Goal: Task Accomplishment & Management: Complete application form

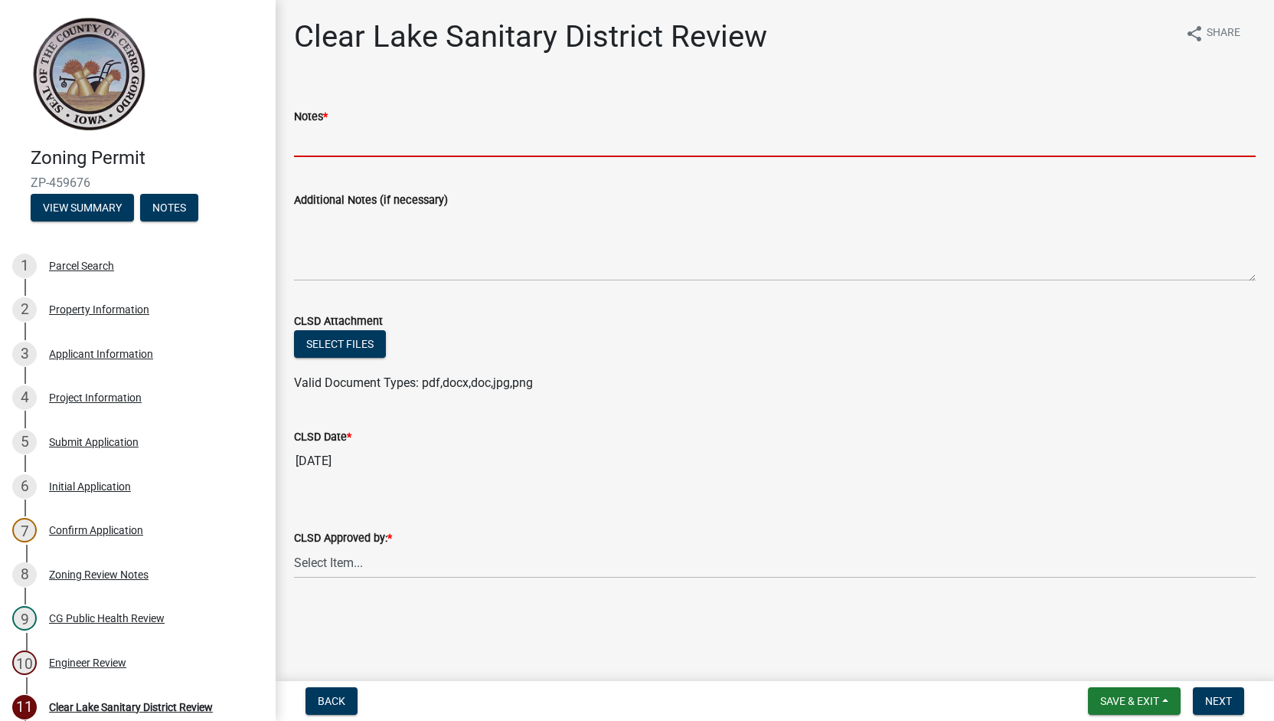
click at [374, 144] on input "Notes *" at bounding box center [775, 141] width 962 height 31
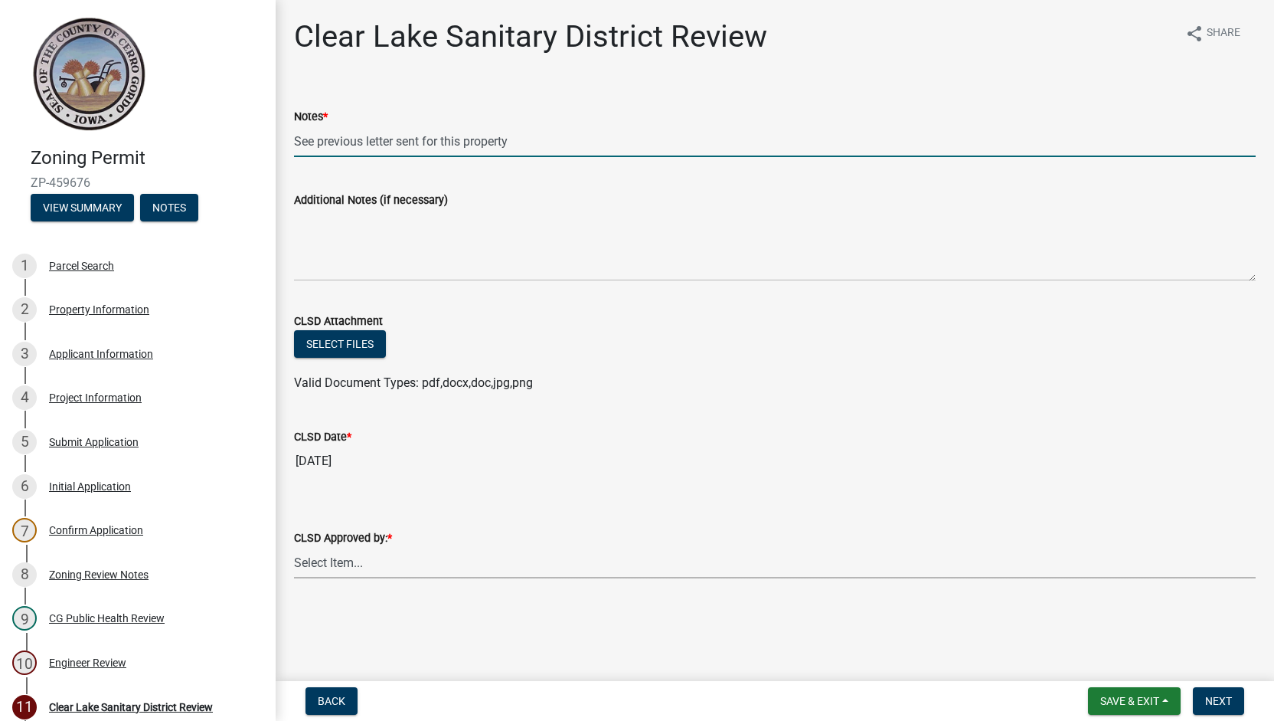
click at [382, 561] on div "CLSD Approved by: * Select Item... [PERSON_NAME] [PERSON_NAME]" at bounding box center [775, 553] width 962 height 50
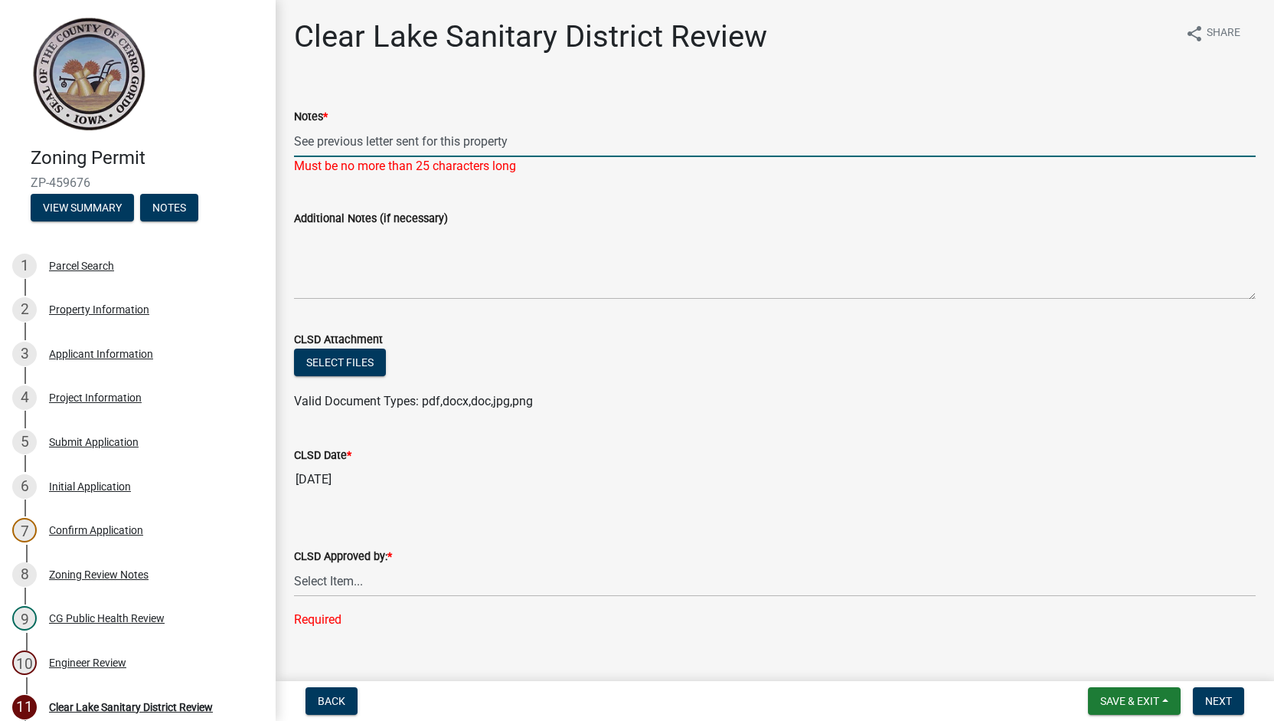
click at [524, 133] on input "See previous letter sent for this property" at bounding box center [775, 141] width 962 height 31
click at [524, 133] on input "See previous letter sent for this property." at bounding box center [775, 141] width 962 height 31
type input "See previous letter."
click at [355, 590] on div "CLSD Approved by: * Select Item... [PERSON_NAME] [PERSON_NAME] Required" at bounding box center [775, 568] width 962 height 122
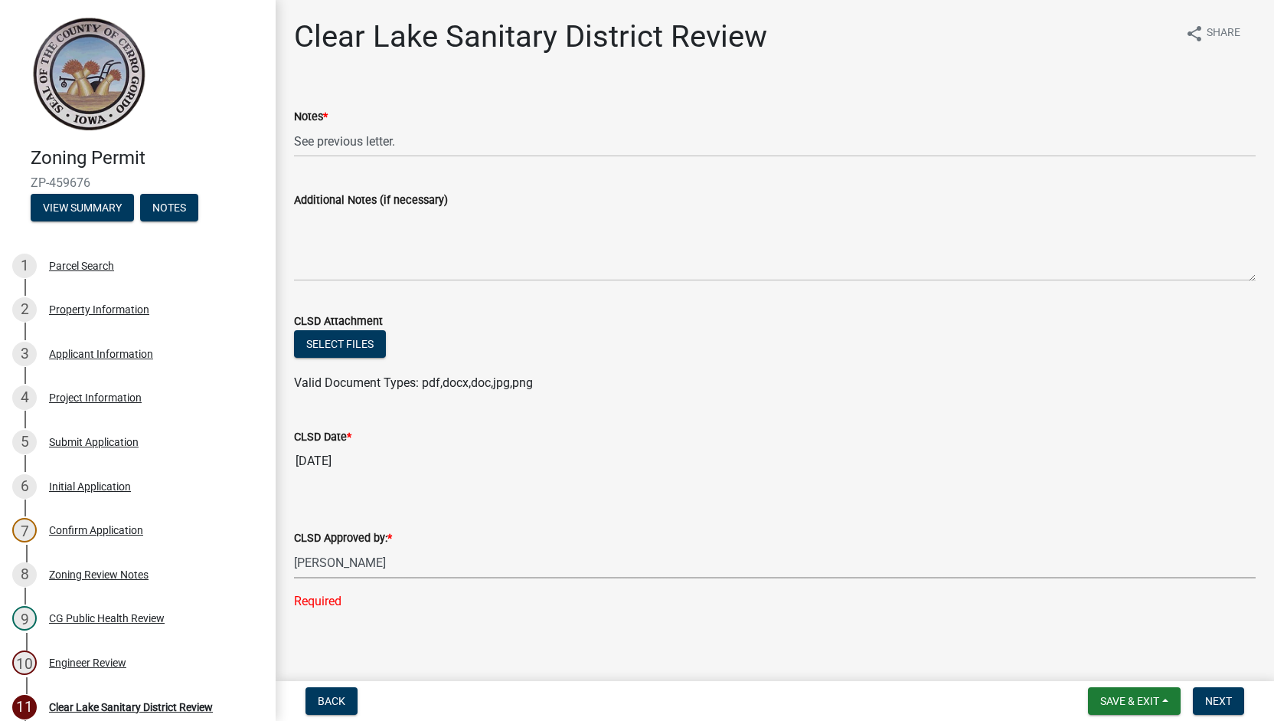
click at [294, 547] on select "Select Item... [PERSON_NAME] [PERSON_NAME]" at bounding box center [775, 562] width 962 height 31
select select "dad87867-eb21-4dcc-b0aa-47f6a00bed0a"
click at [1115, 695] on span "Save & Exit" at bounding box center [1130, 701] width 59 height 12
click at [1107, 630] on button "Save" at bounding box center [1119, 624] width 123 height 37
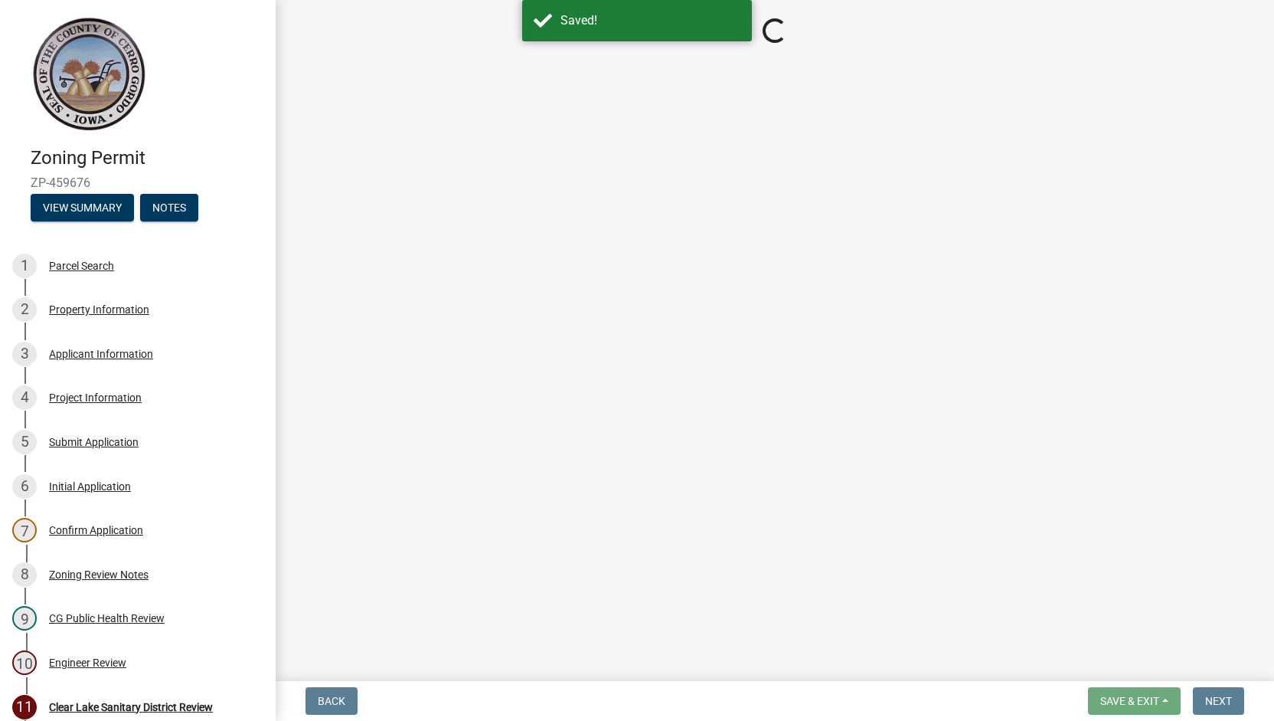
select select "dad87867-eb21-4dcc-b0aa-47f6a00bed0a"
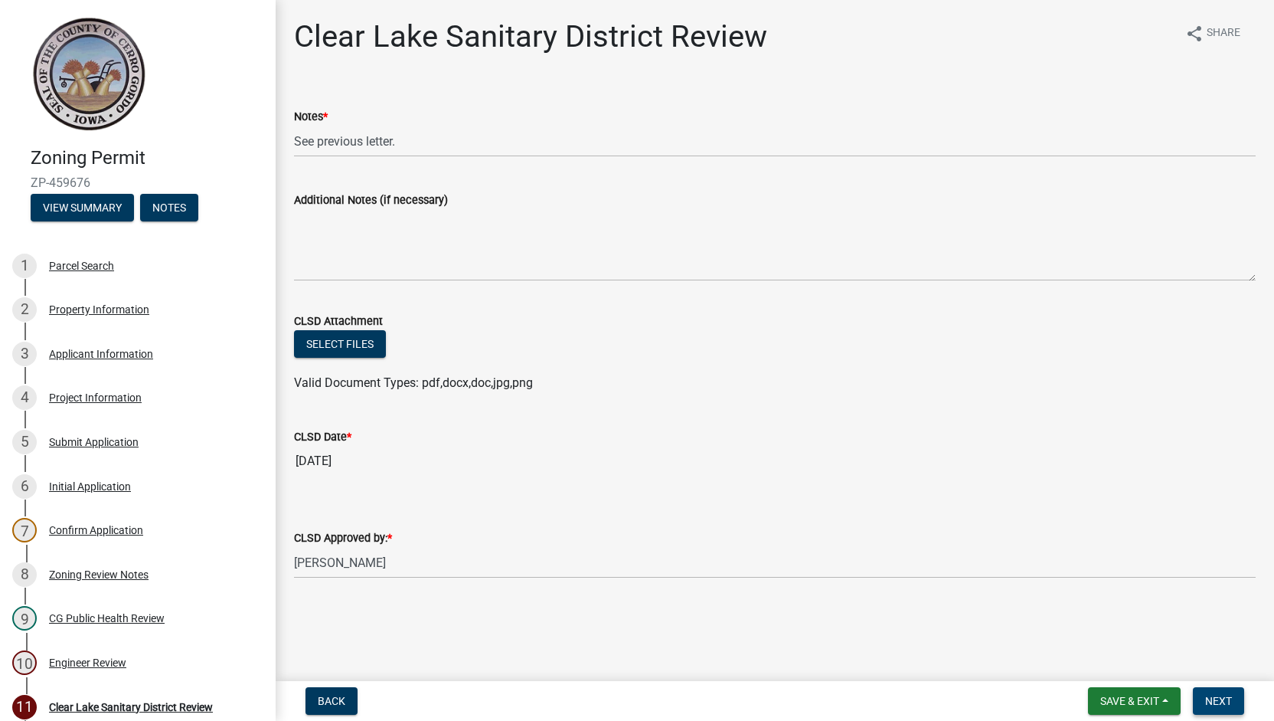
click at [1215, 697] on span "Next" at bounding box center [1218, 701] width 27 height 12
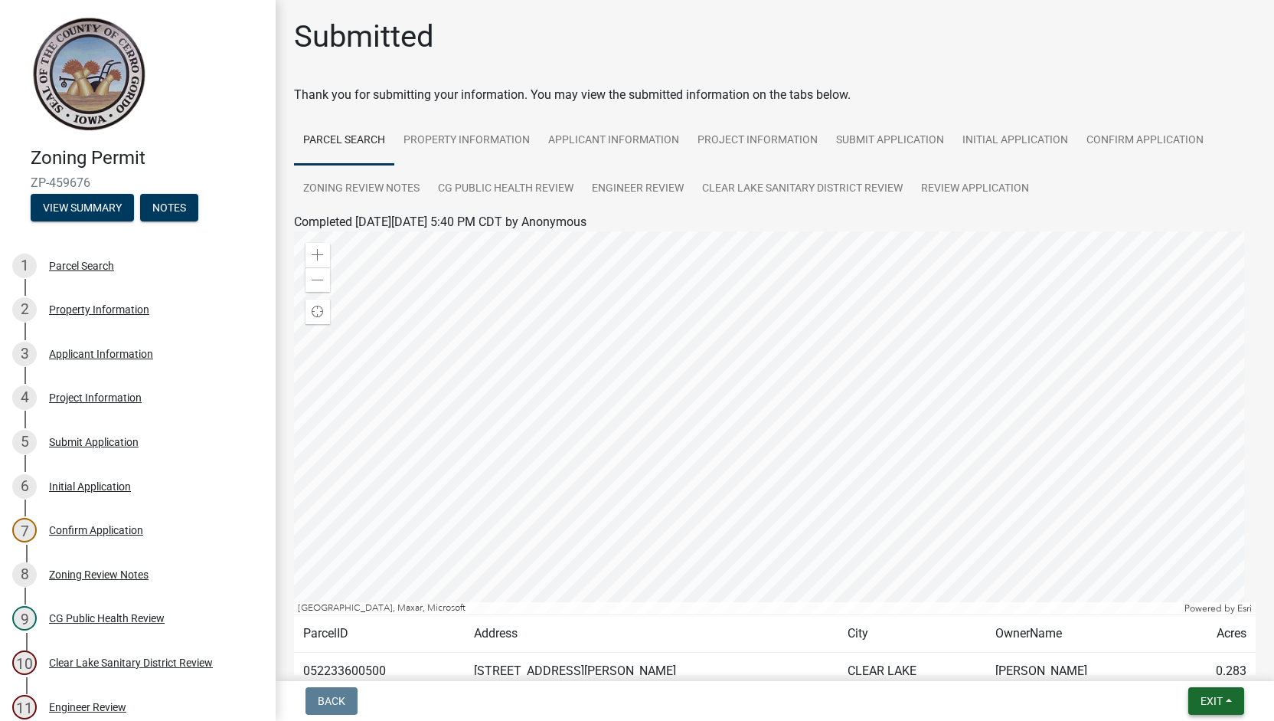
click at [1215, 697] on span "Exit" at bounding box center [1212, 701] width 22 height 12
